Goal: Check status

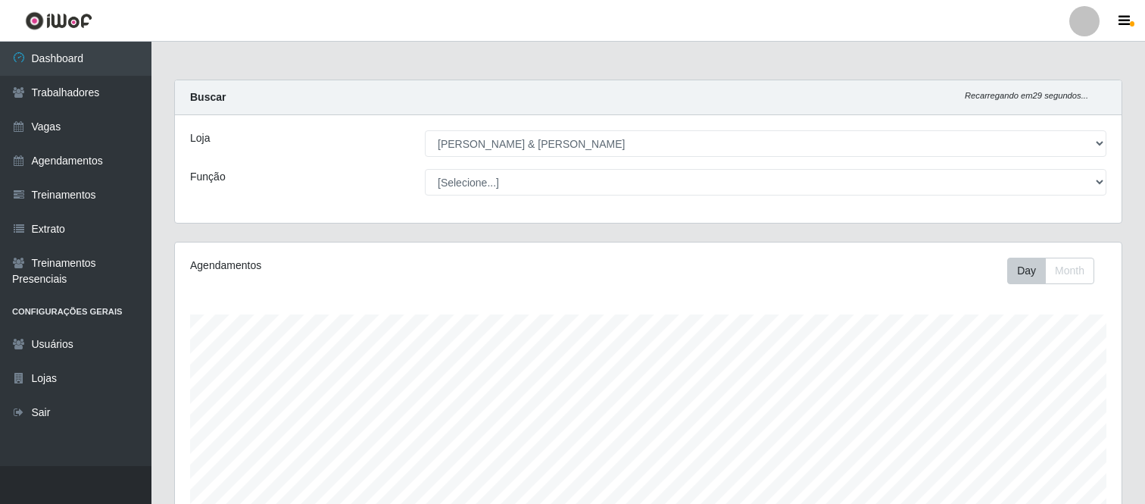
select select "433"
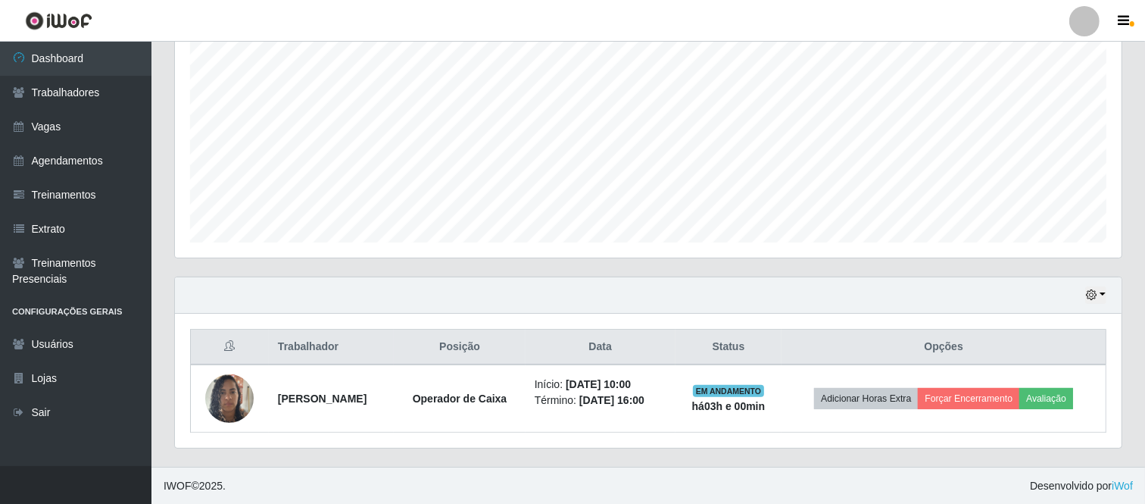
scroll to position [314, 947]
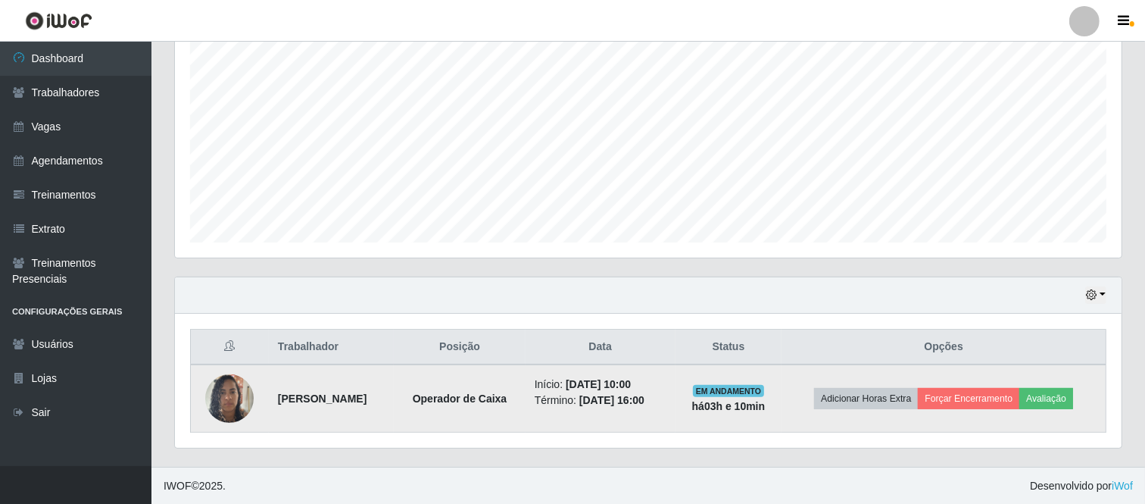
click at [235, 399] on img at bounding box center [229, 398] width 48 height 64
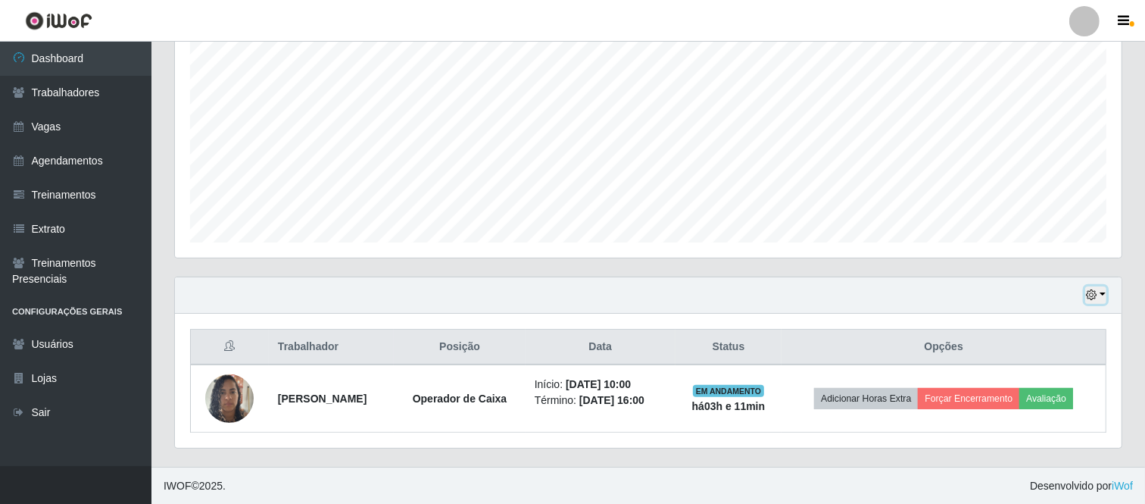
click at [1086, 296] on button "button" at bounding box center [1095, 294] width 21 height 17
click at [1017, 243] on button "1 Semana" at bounding box center [1045, 238] width 120 height 32
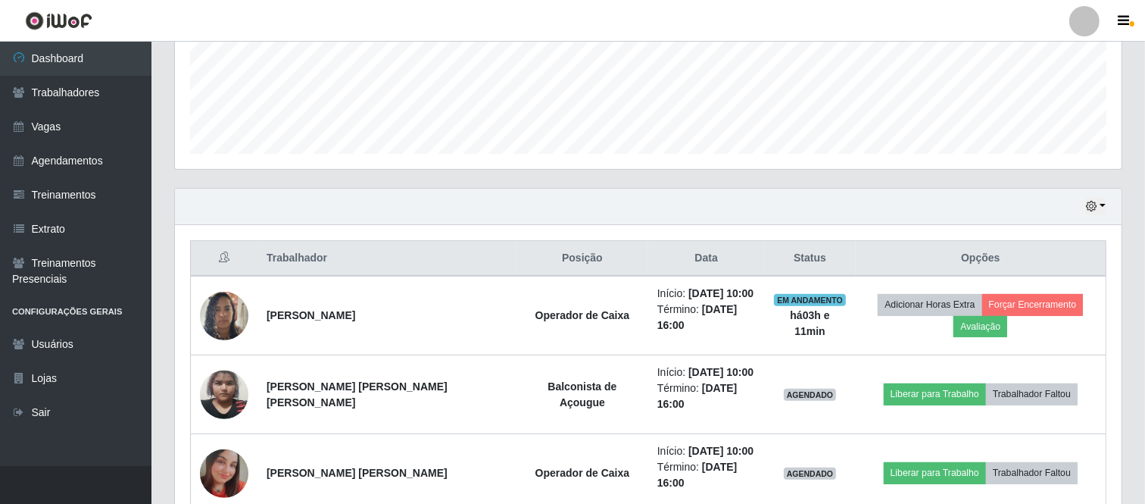
scroll to position [383, 0]
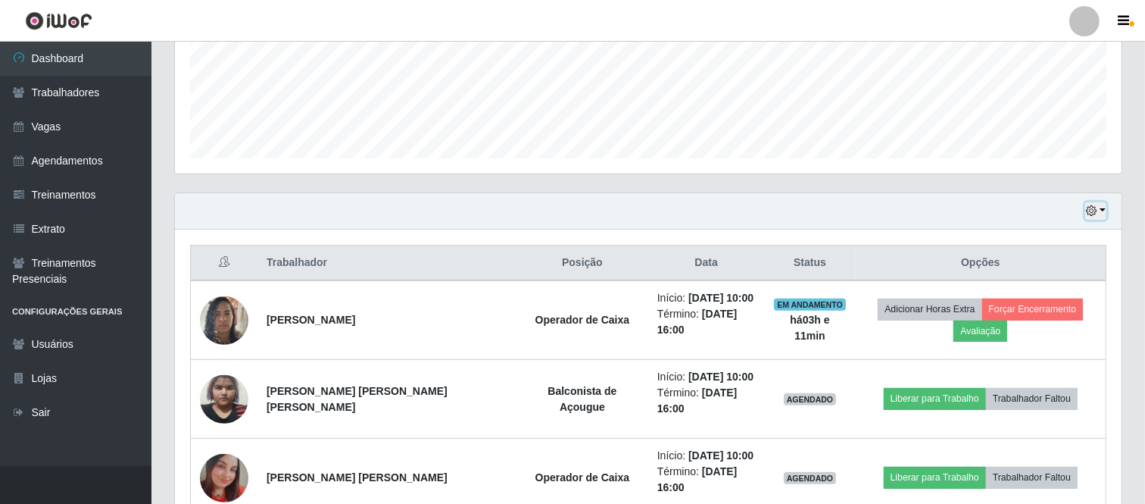
click at [1103, 218] on button "button" at bounding box center [1095, 210] width 21 height 17
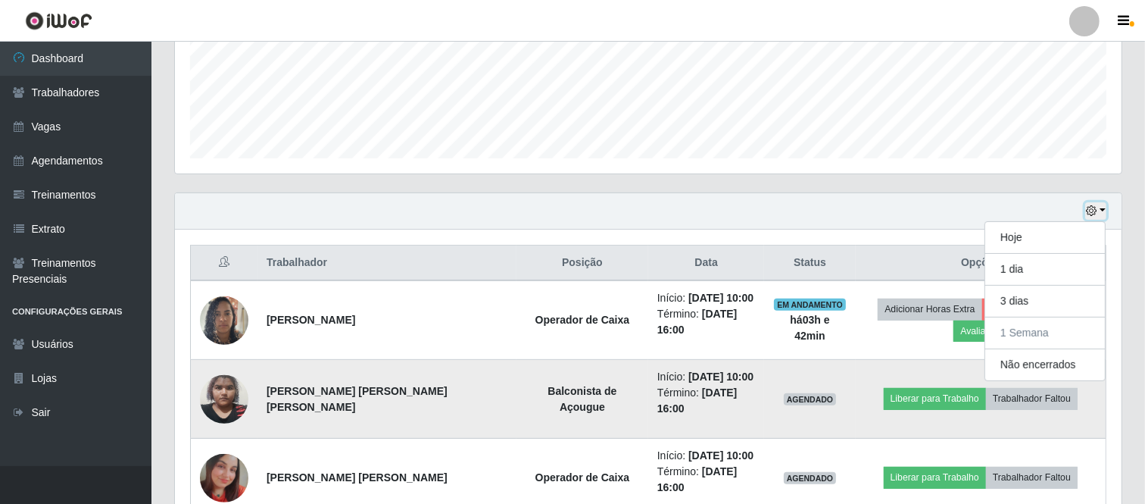
scroll to position [551, 0]
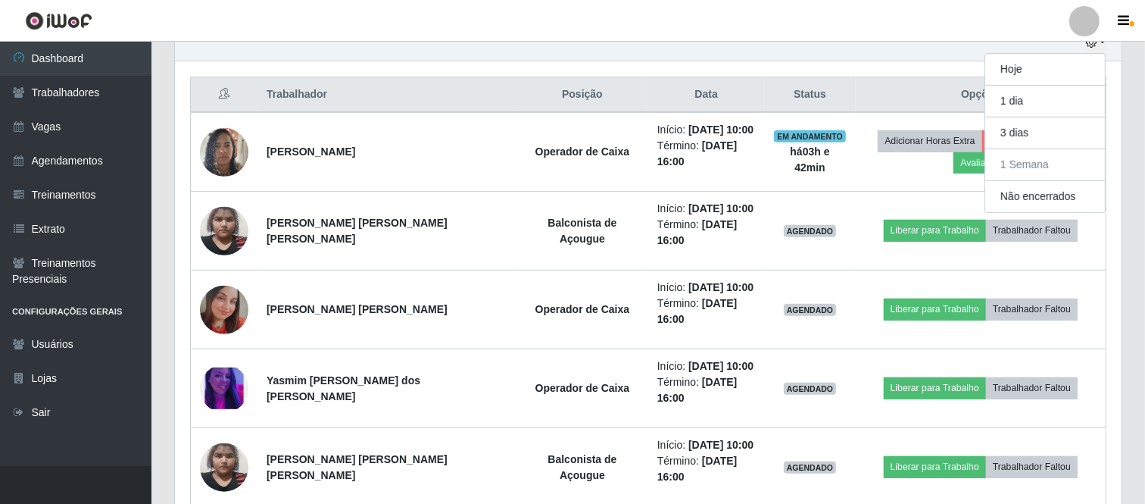
click at [648, 101] on th "Data" at bounding box center [706, 95] width 117 height 36
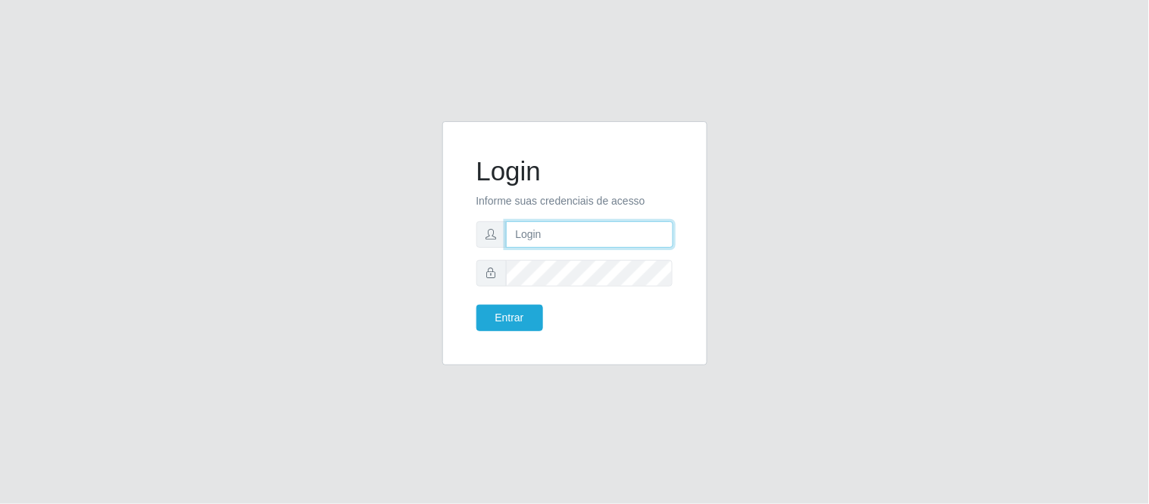
click at [566, 230] on input "text" at bounding box center [589, 234] width 167 height 27
type input "deyvid@carnesecortes"
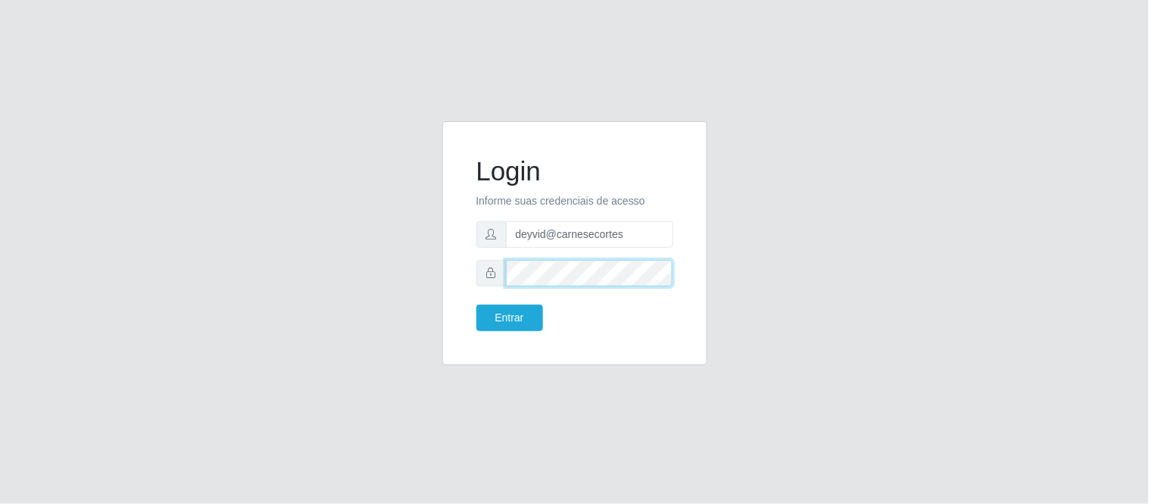
click at [476, 304] on button "Entrar" at bounding box center [509, 317] width 67 height 27
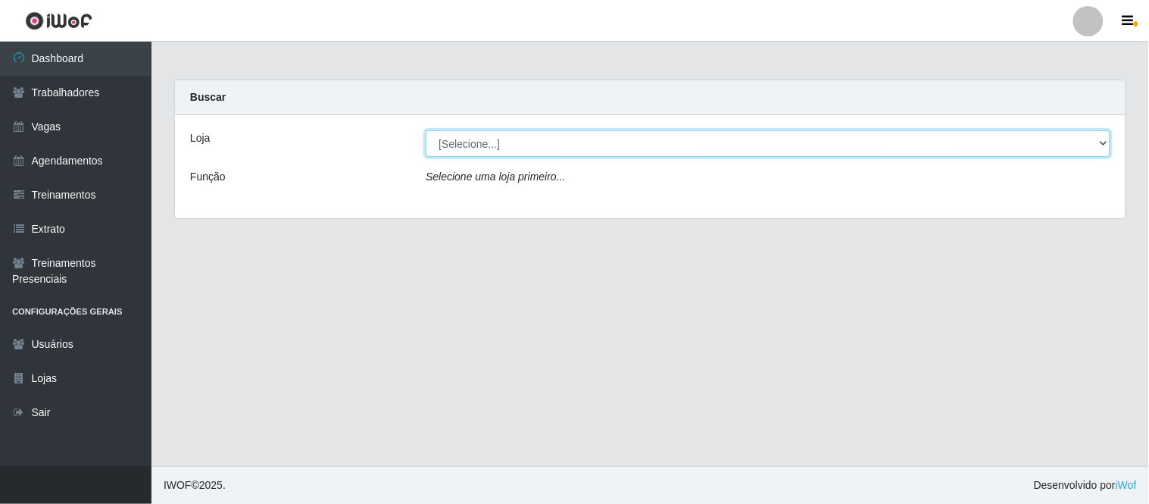
drag, startPoint x: 857, startPoint y: 151, endPoint x: 835, endPoint y: 155, distance: 23.0
click at [857, 151] on select "[Selecione...] Carnes & Cortes" at bounding box center [768, 143] width 685 height 27
select select "433"
click at [426, 130] on select "[Selecione...] Carnes & Cortes" at bounding box center [768, 143] width 685 height 27
